Goal: Task Accomplishment & Management: Use online tool/utility

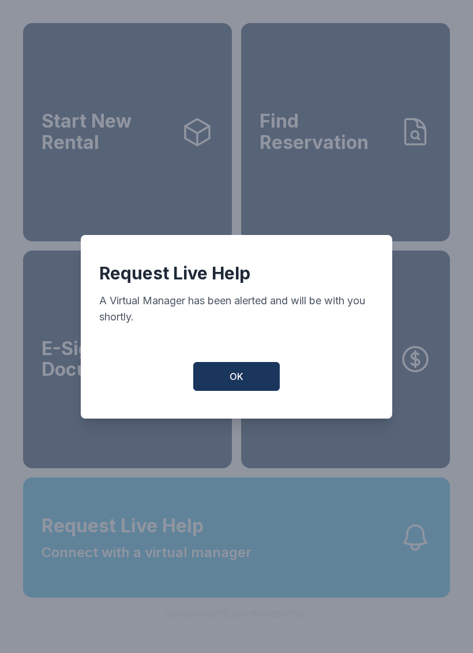
click at [246, 388] on button "OK" at bounding box center [236, 376] width 87 height 29
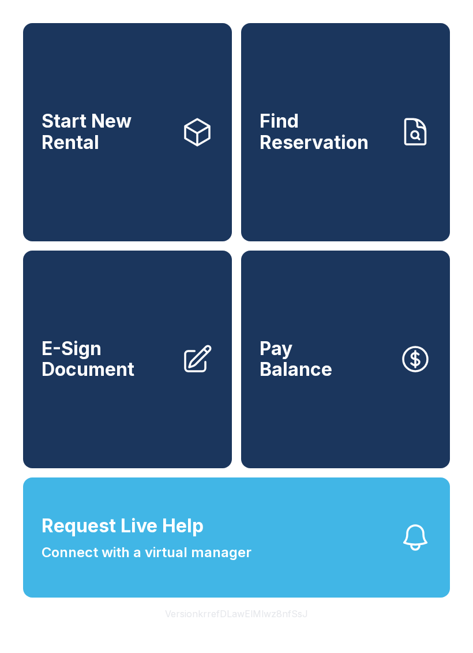
click at [214, 592] on button "Request Live Help Connect with a virtual manager" at bounding box center [236, 537] width 427 height 120
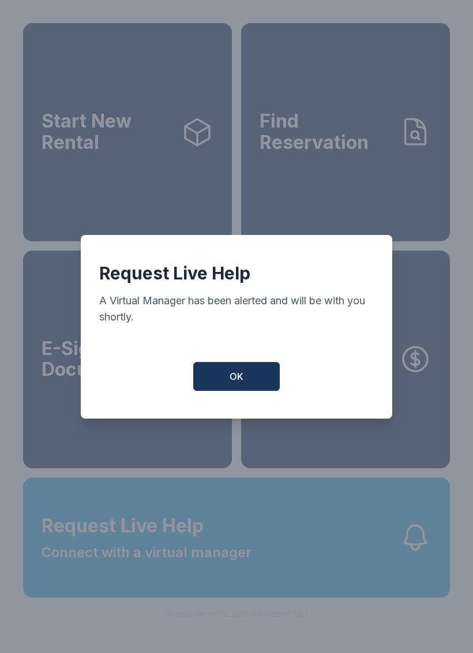
click at [271, 391] on button "OK" at bounding box center [236, 376] width 87 height 29
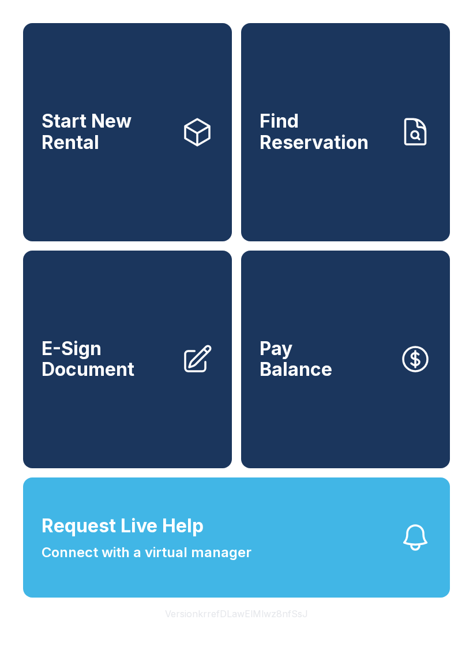
click at [133, 418] on link "E-Sign Document" at bounding box center [127, 359] width 209 height 218
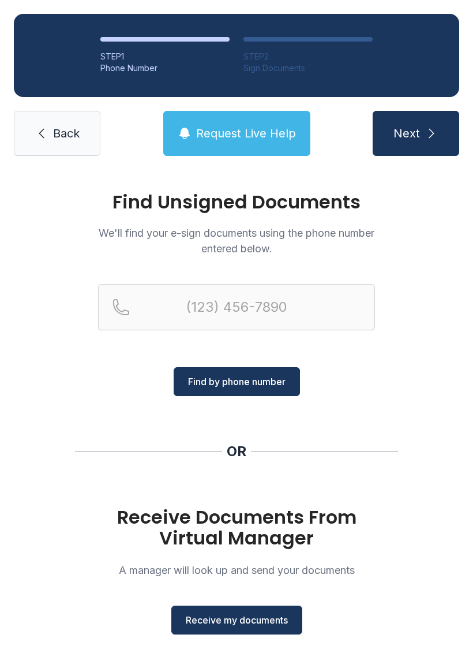
click at [246, 628] on button "Receive my documents" at bounding box center [236, 619] width 131 height 29
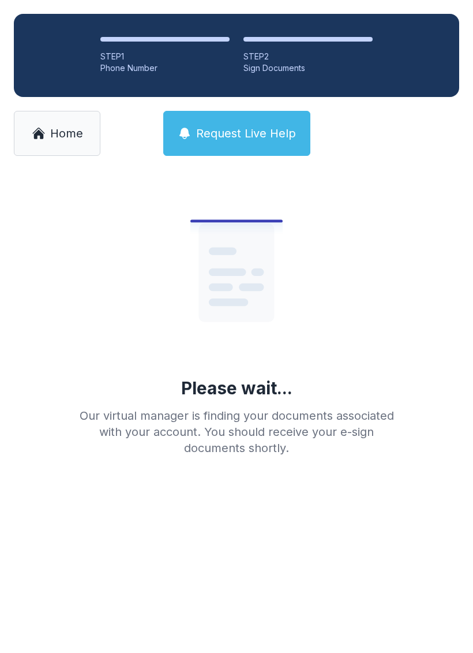
click at [25, 138] on link "Home" at bounding box center [57, 133] width 87 height 45
